Goal: Obtain resource: Obtain resource

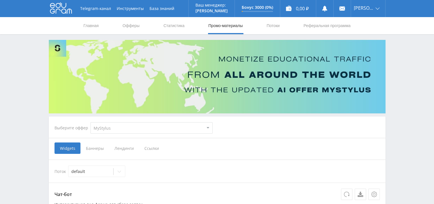
click at [154, 147] on span "Ссылки" at bounding box center [151, 148] width 25 height 11
click at [0, 0] on input "Ссылки" at bounding box center [0, 0] width 0 height 0
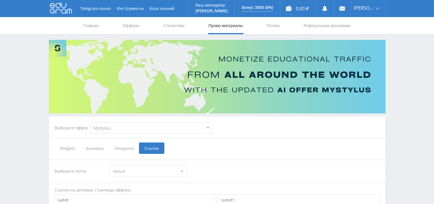
click at [63, 10] on icon at bounding box center [61, 7] width 22 height 11
